Goal: Transaction & Acquisition: Purchase product/service

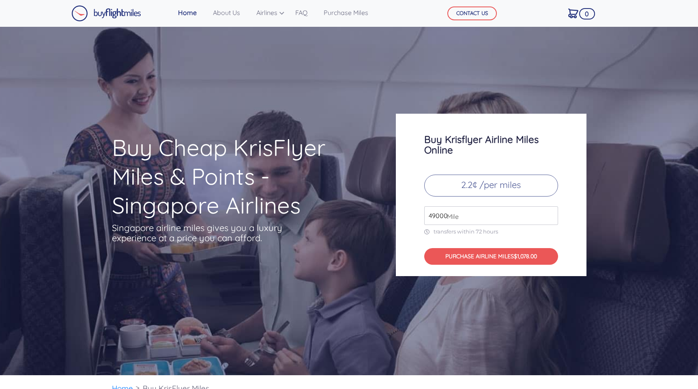
click at [443, 213] on span "Mile" at bounding box center [451, 216] width 16 height 10
click at [444, 214] on span "Mile" at bounding box center [451, 216] width 16 height 10
click at [445, 214] on span "Mile" at bounding box center [451, 216] width 16 height 10
click at [453, 211] on div "49000 Mile" at bounding box center [491, 215] width 134 height 19
type input "4"
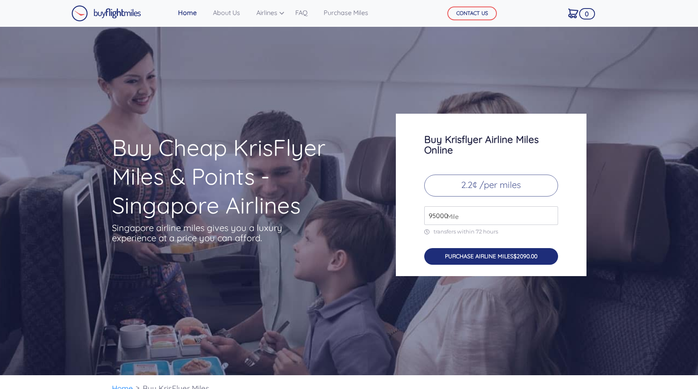
type input "95000"
click at [465, 256] on button "PURCHASE AIRLINE MILES $2090.00" at bounding box center [491, 256] width 134 height 17
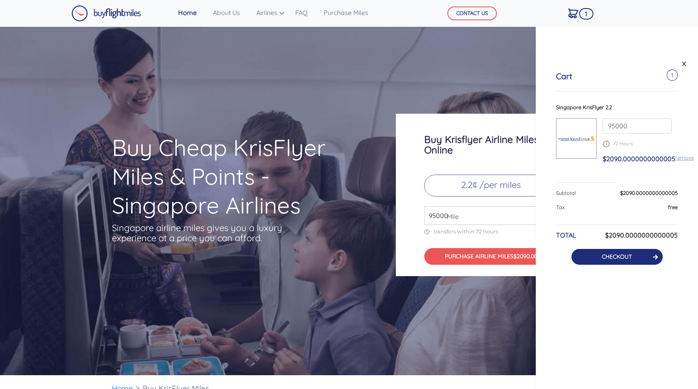
click at [595, 255] on button "CHECKOUT" at bounding box center [617, 257] width 91 height 16
click at [599, 254] on button "CHECKOUT" at bounding box center [617, 257] width 91 height 16
click at [619, 261] on button "CHECKOUT" at bounding box center [617, 257] width 91 height 16
click at [622, 255] on link "CHECKOUT" at bounding box center [617, 256] width 30 height 7
